Goal: Navigation & Orientation: Find specific page/section

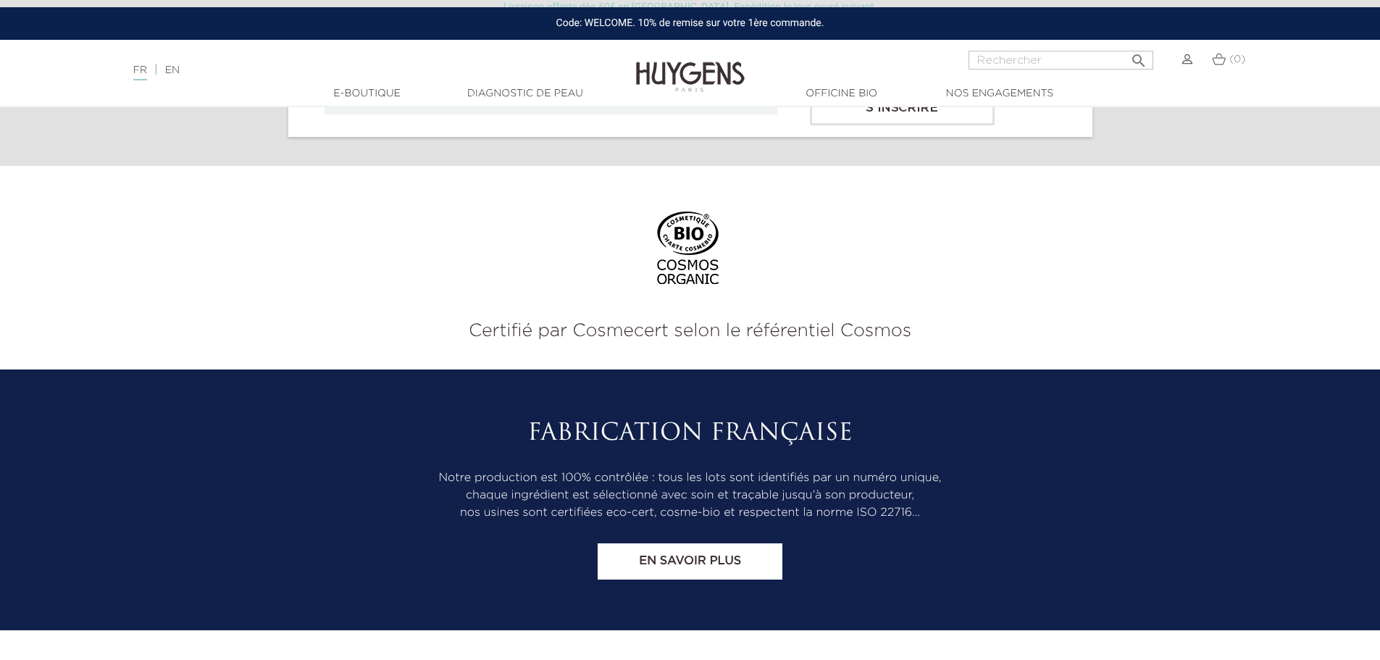
scroll to position [6031, 0]
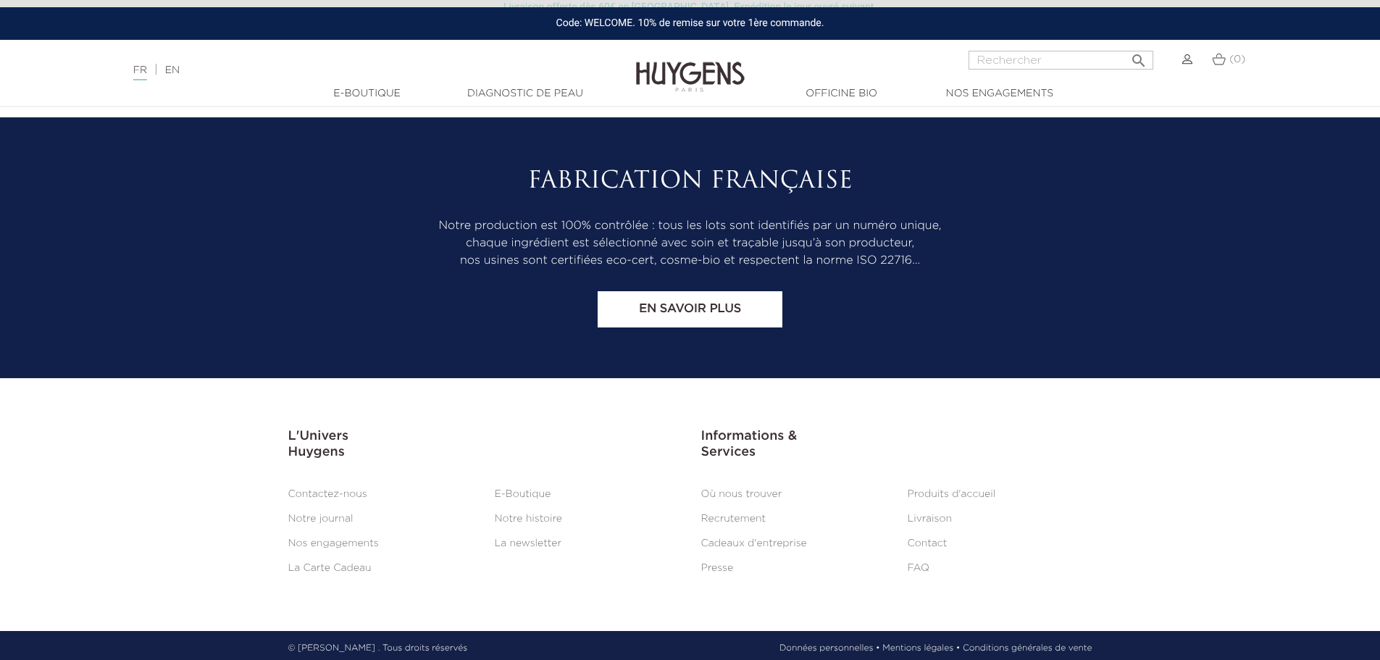
click at [935, 642] on link "Mentions légales •" at bounding box center [920, 648] width 77 height 13
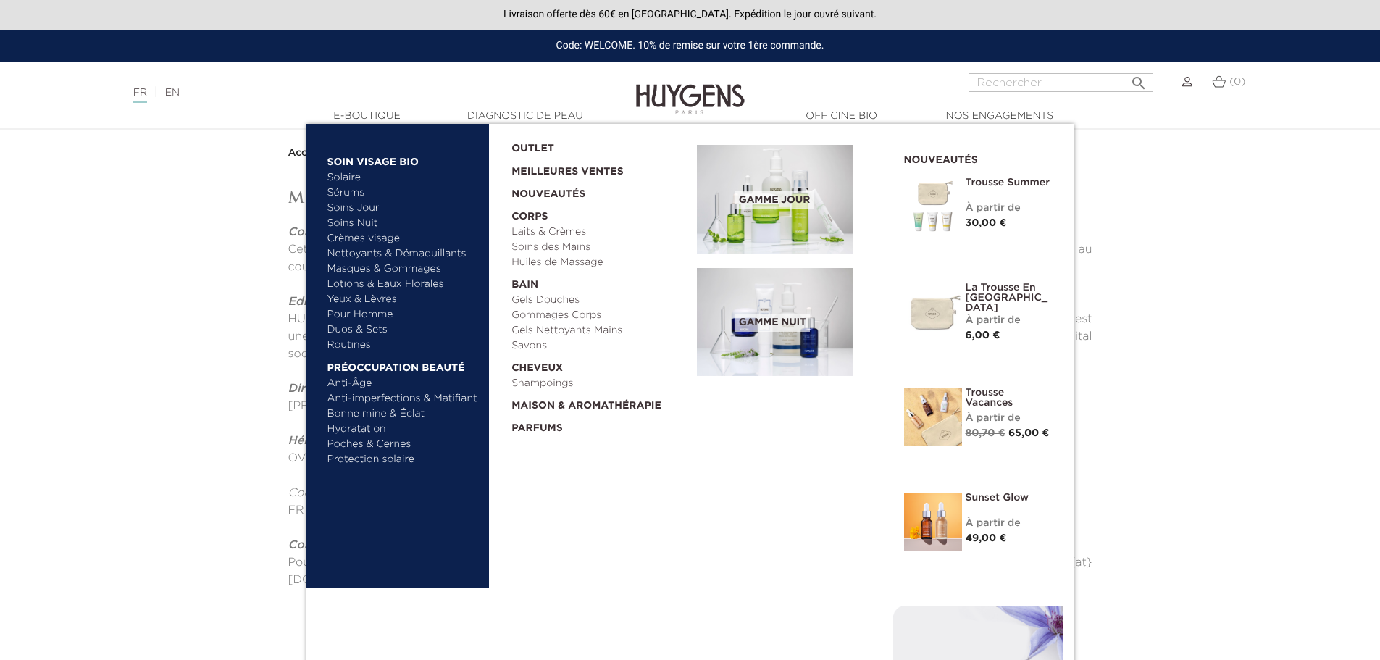
click at [346, 110] on link "  E-Boutique" at bounding box center [367, 116] width 145 height 15
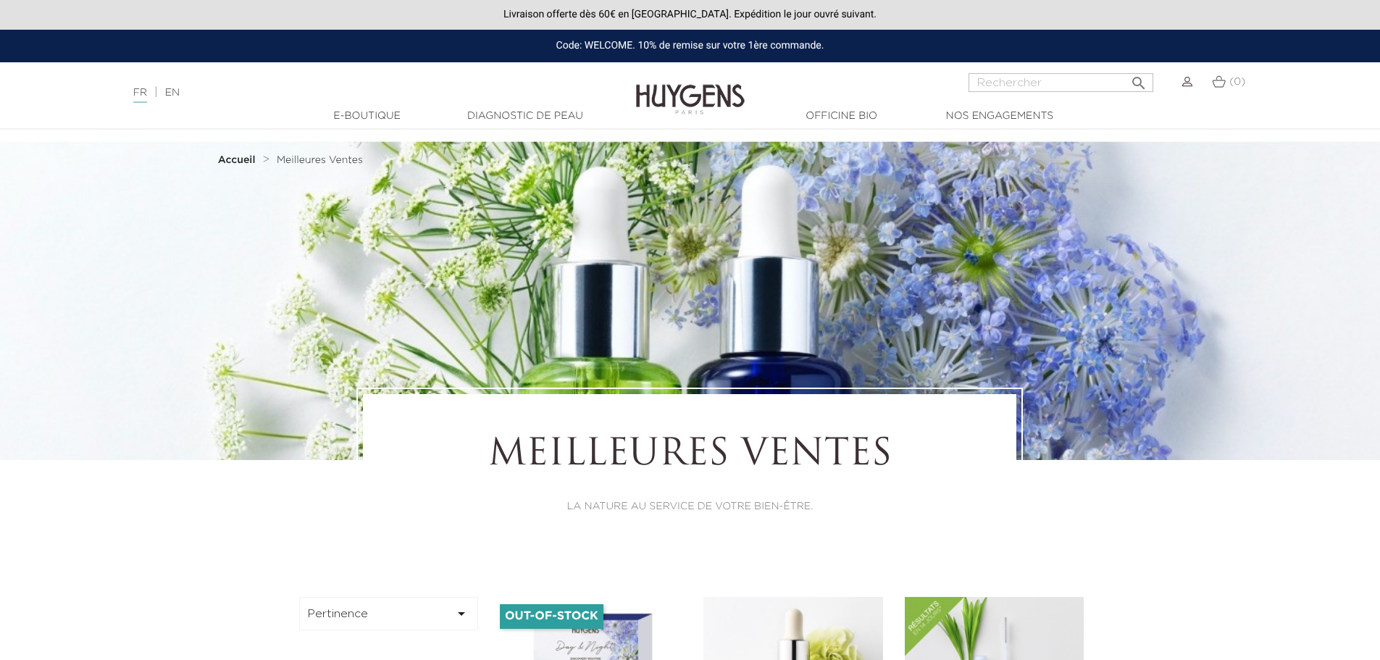
click at [504, 115] on link "Diagnostic de peau" at bounding box center [525, 116] width 145 height 15
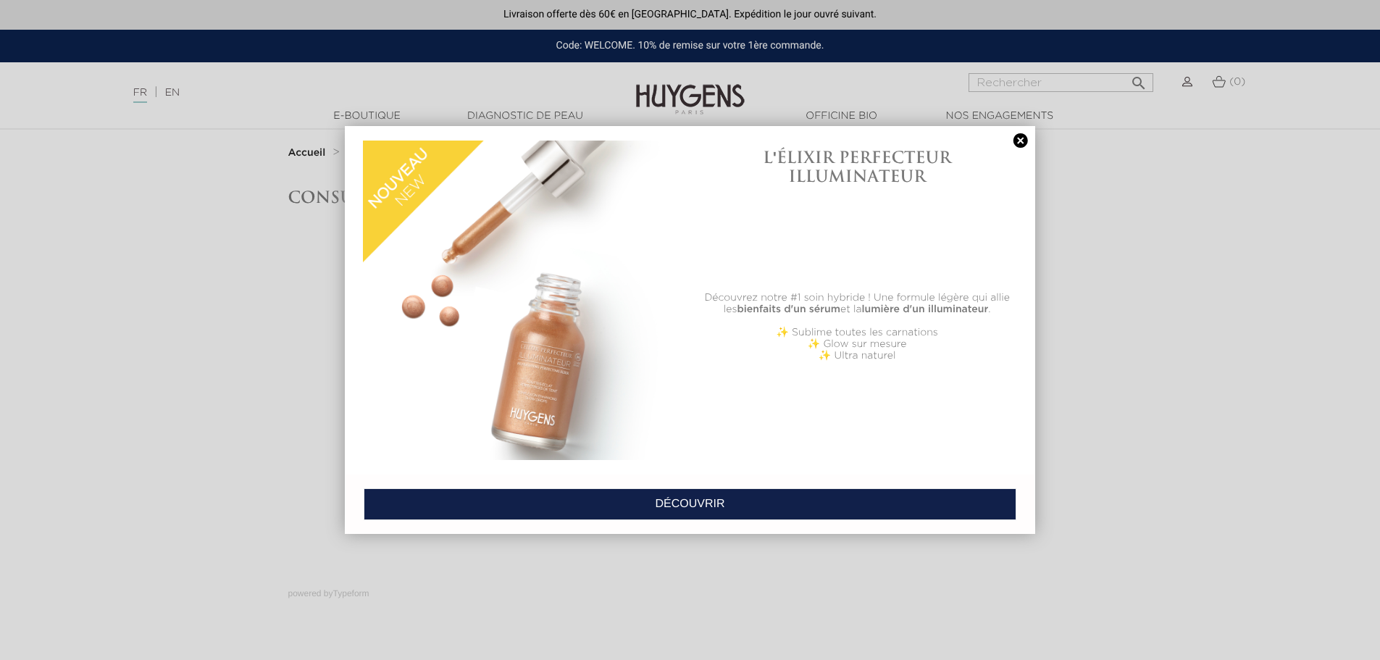
click at [1021, 138] on link at bounding box center [1020, 140] width 20 height 15
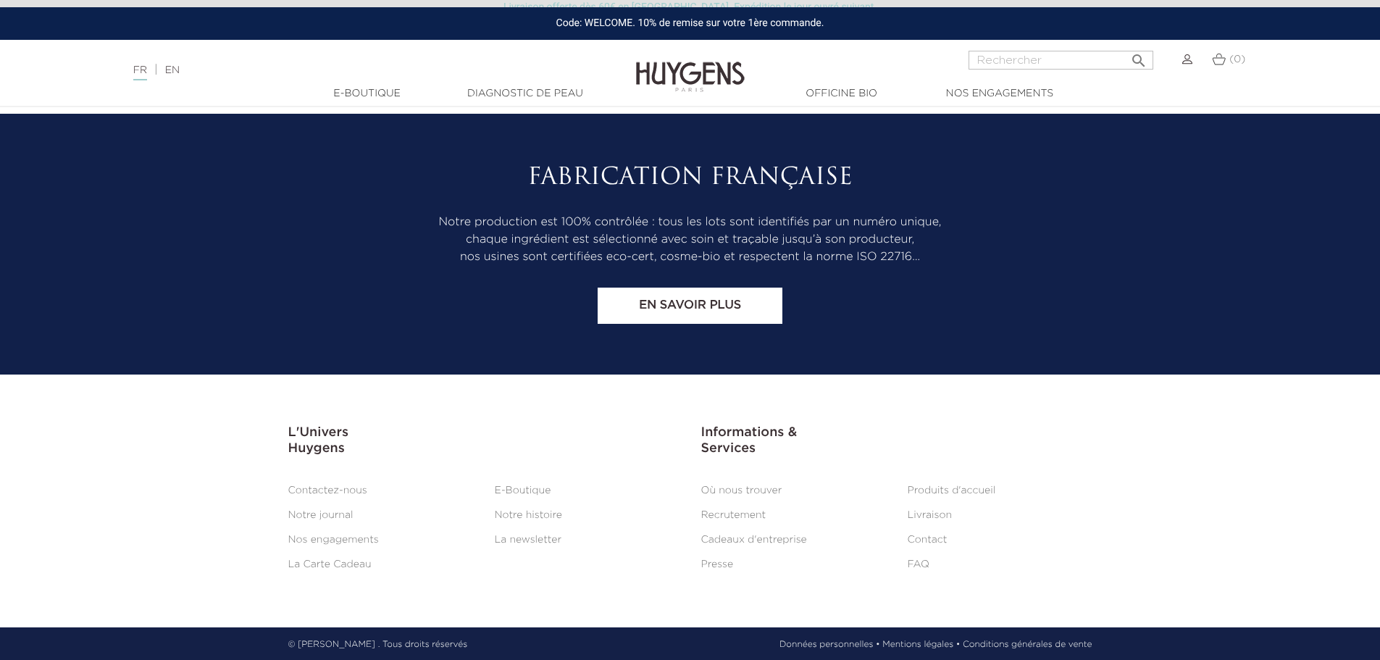
scroll to position [1210, 0]
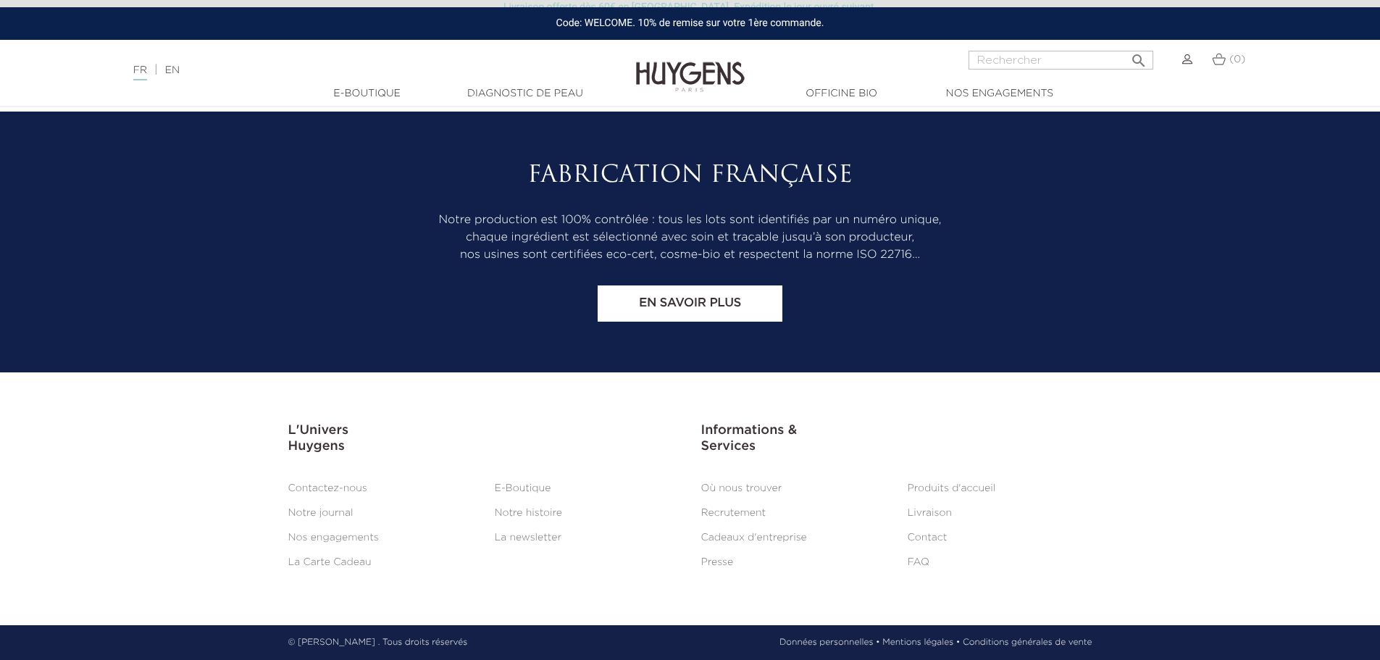
click at [537, 513] on link "Notre histoire" at bounding box center [528, 513] width 67 height 10
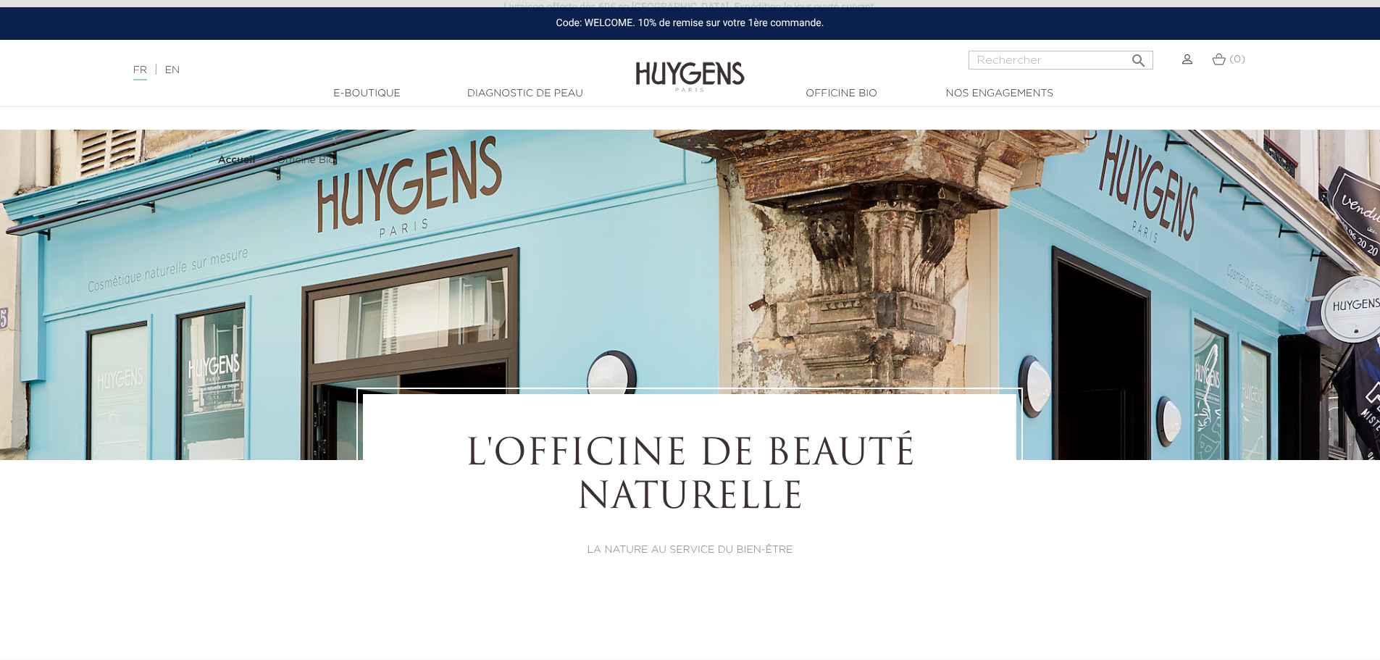
select select "FR"
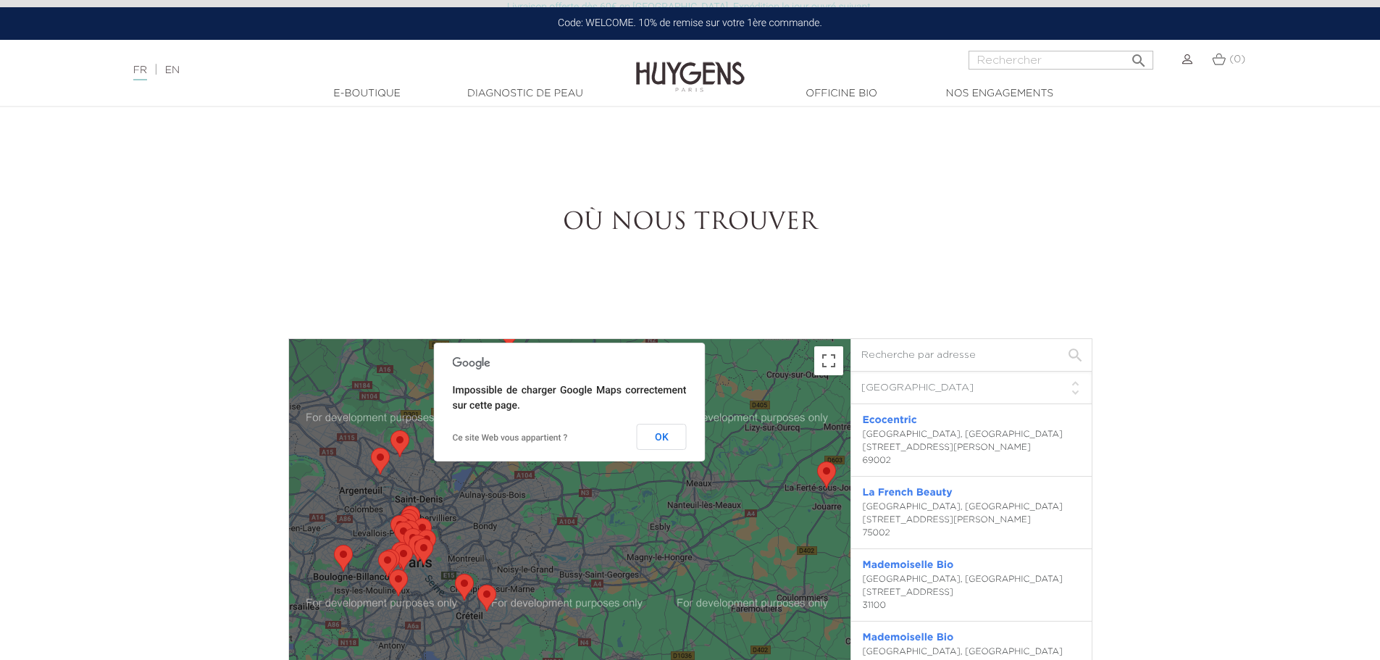
scroll to position [3983, 0]
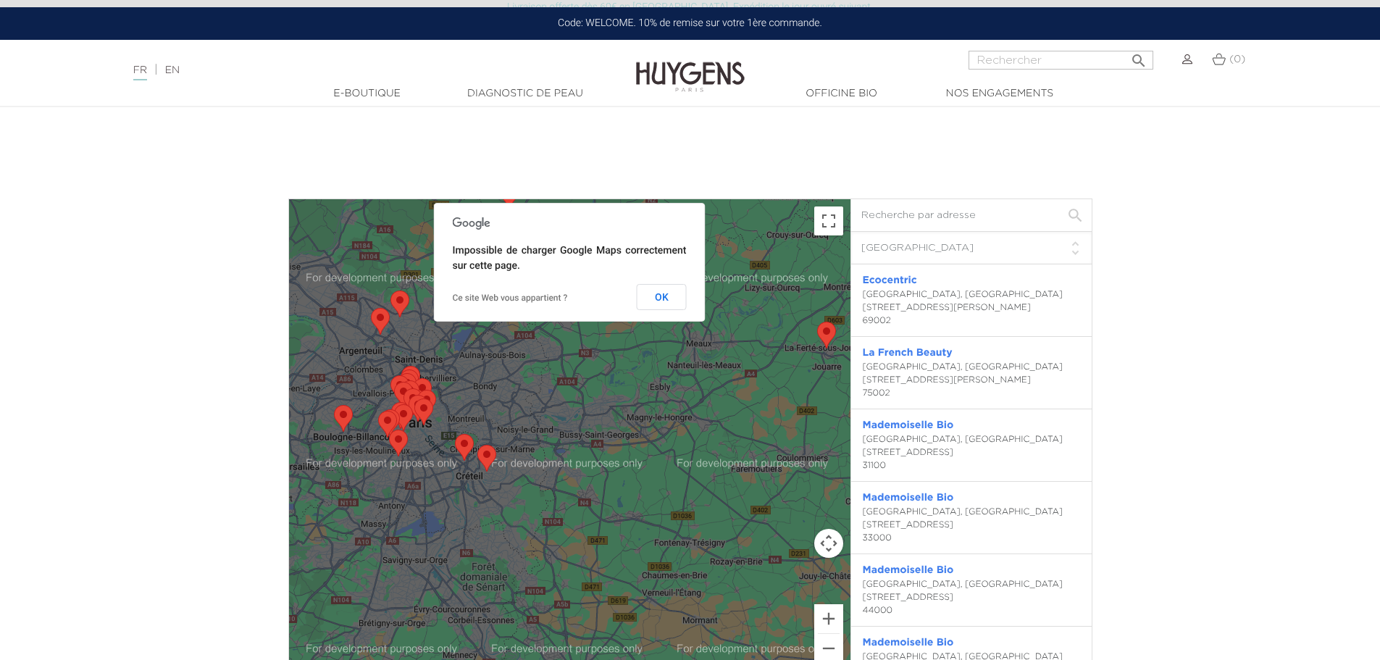
click at [477, 445] on area "Passion Beauté" at bounding box center [477, 445] width 0 height 0
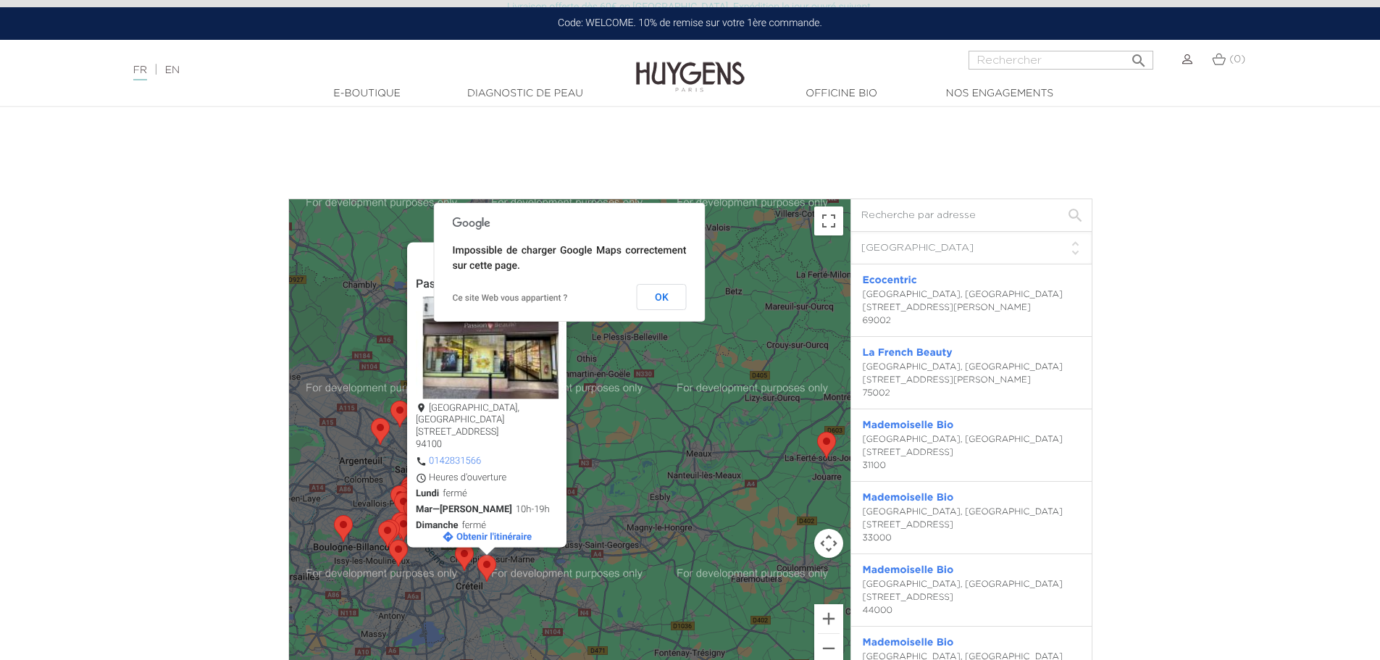
click at [468, 347] on img at bounding box center [491, 347] width 151 height 102
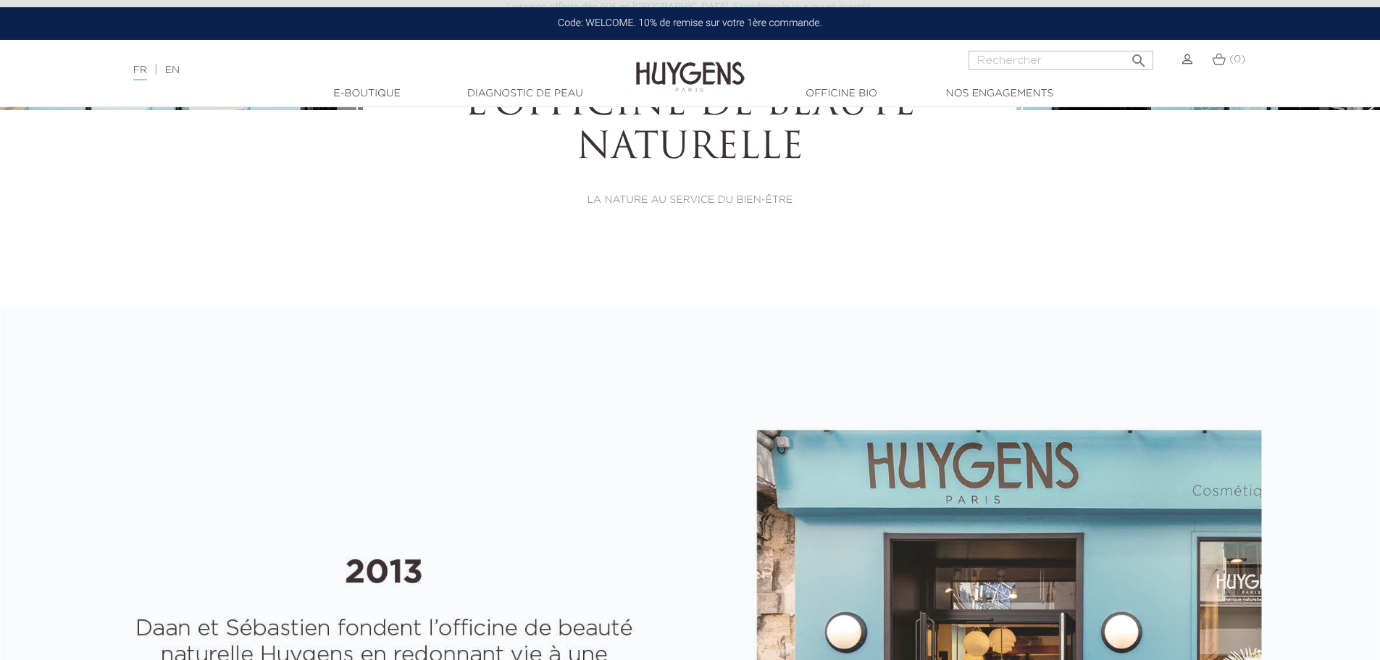
scroll to position [145, 0]
